Goal: Task Accomplishment & Management: Use online tool/utility

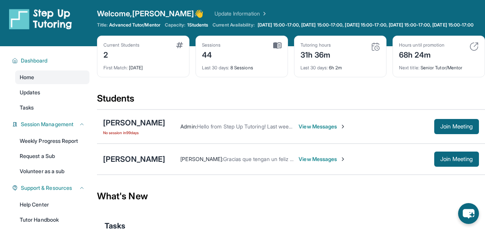
scroll to position [14, 0]
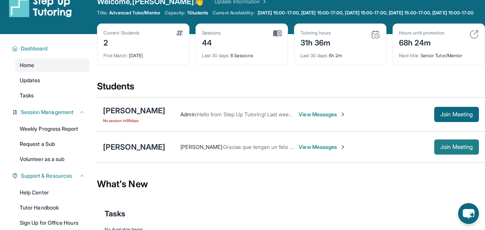
click at [445, 149] on span "Join Meeting" at bounding box center [456, 147] width 33 height 5
click at [308, 151] on span "View Messages" at bounding box center [322, 147] width 47 height 8
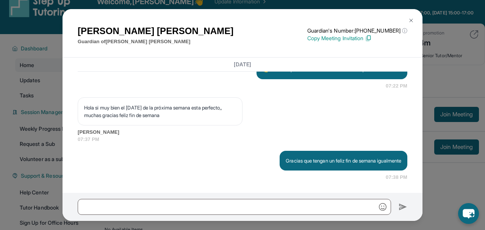
scroll to position [12679, 0]
click at [409, 19] on img at bounding box center [411, 20] width 6 height 6
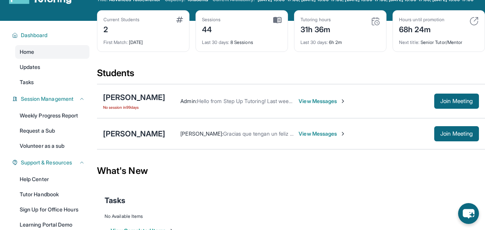
scroll to position [0, 0]
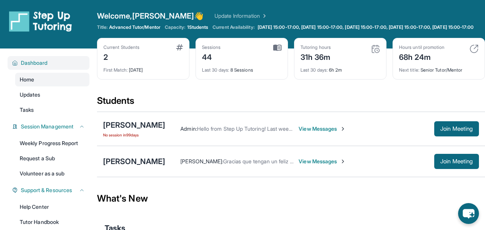
click at [30, 67] on span "Dashboard" at bounding box center [34, 63] width 27 height 8
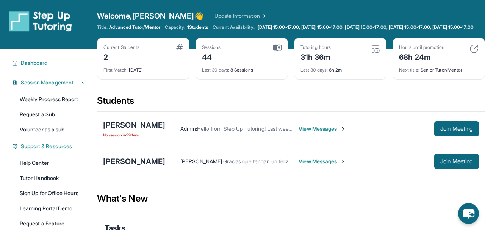
click at [472, 53] on img at bounding box center [473, 48] width 9 height 9
